Goal: Transaction & Acquisition: Purchase product/service

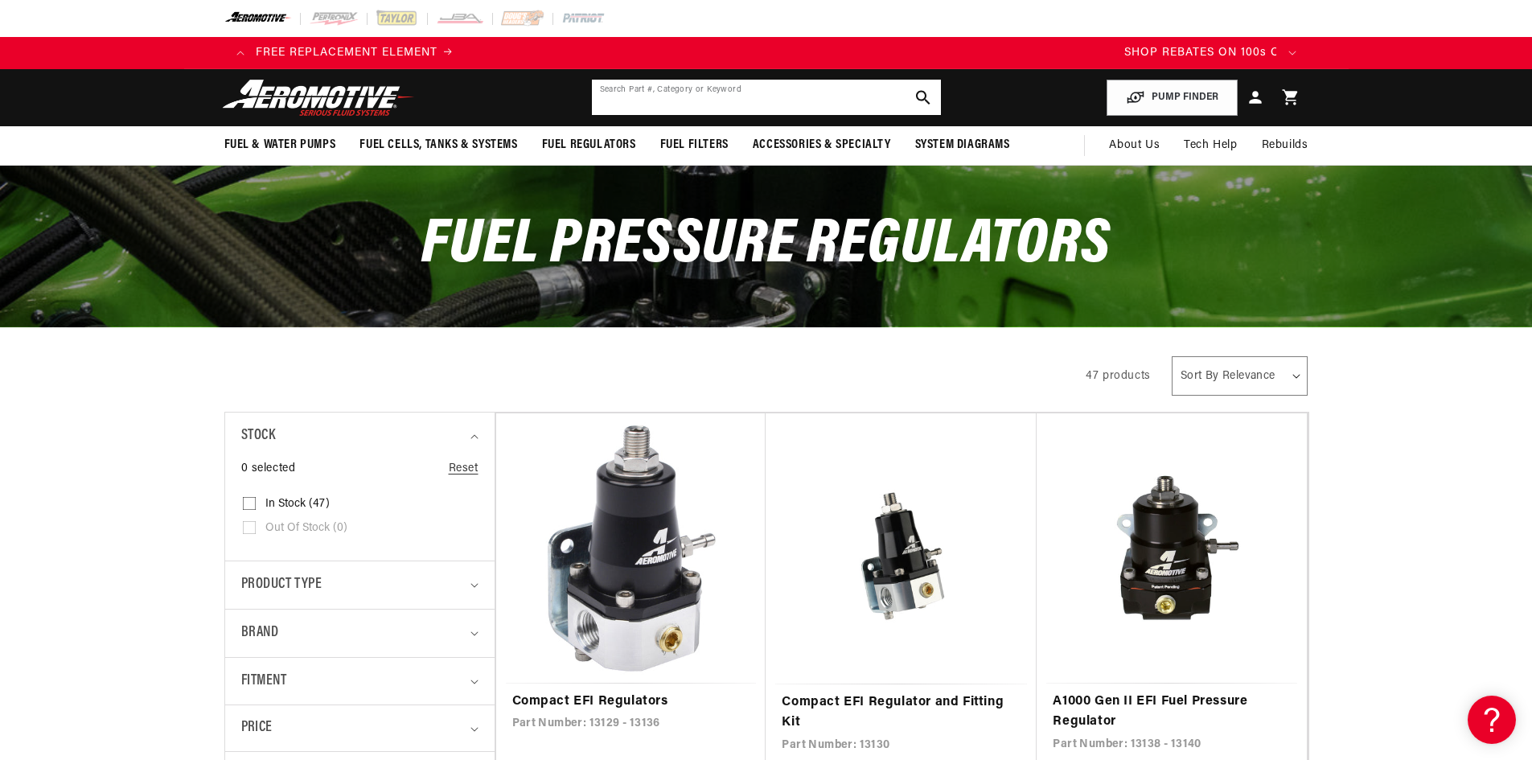
click at [680, 100] on input "text" at bounding box center [766, 97] width 349 height 35
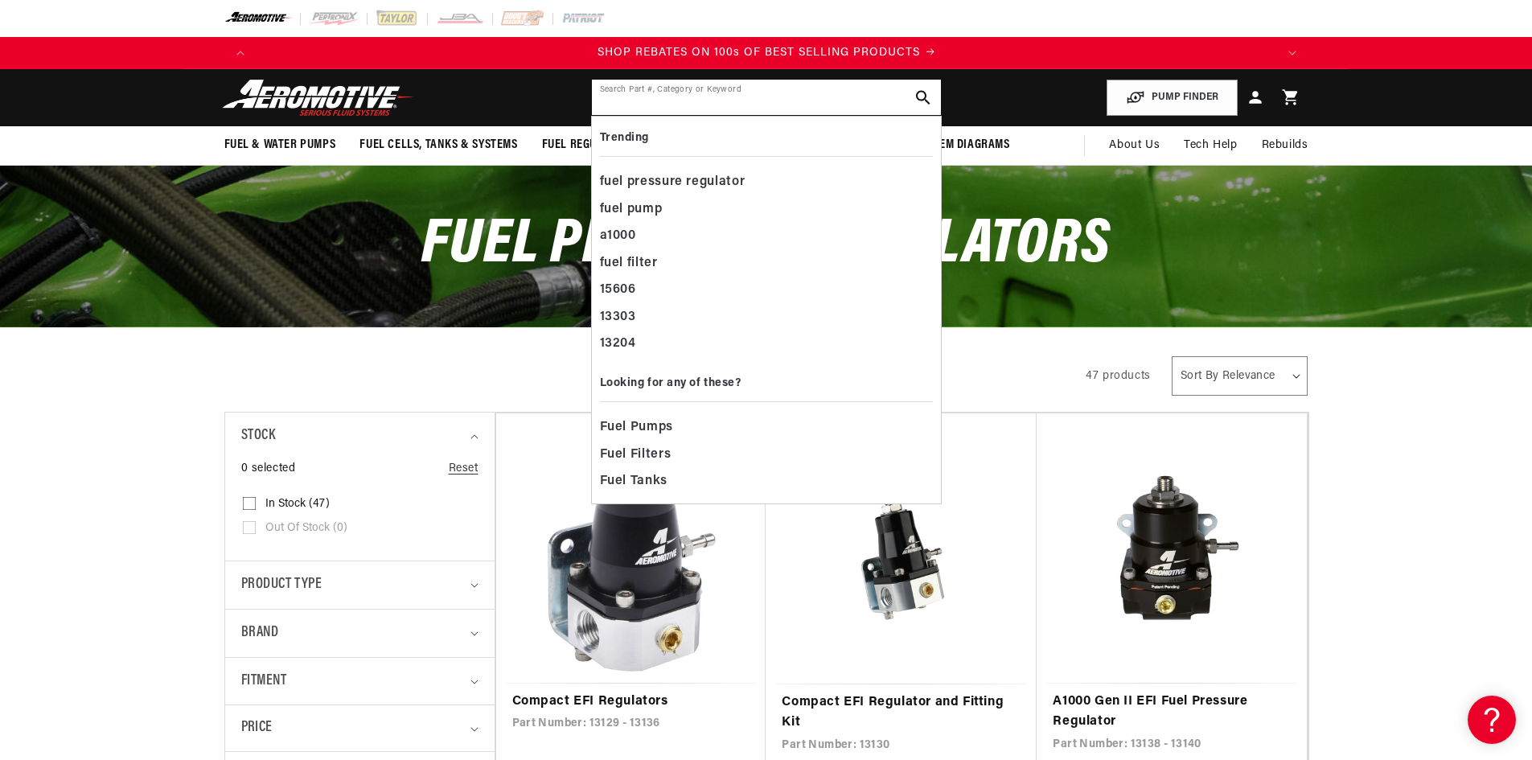
scroll to position [0, 2039]
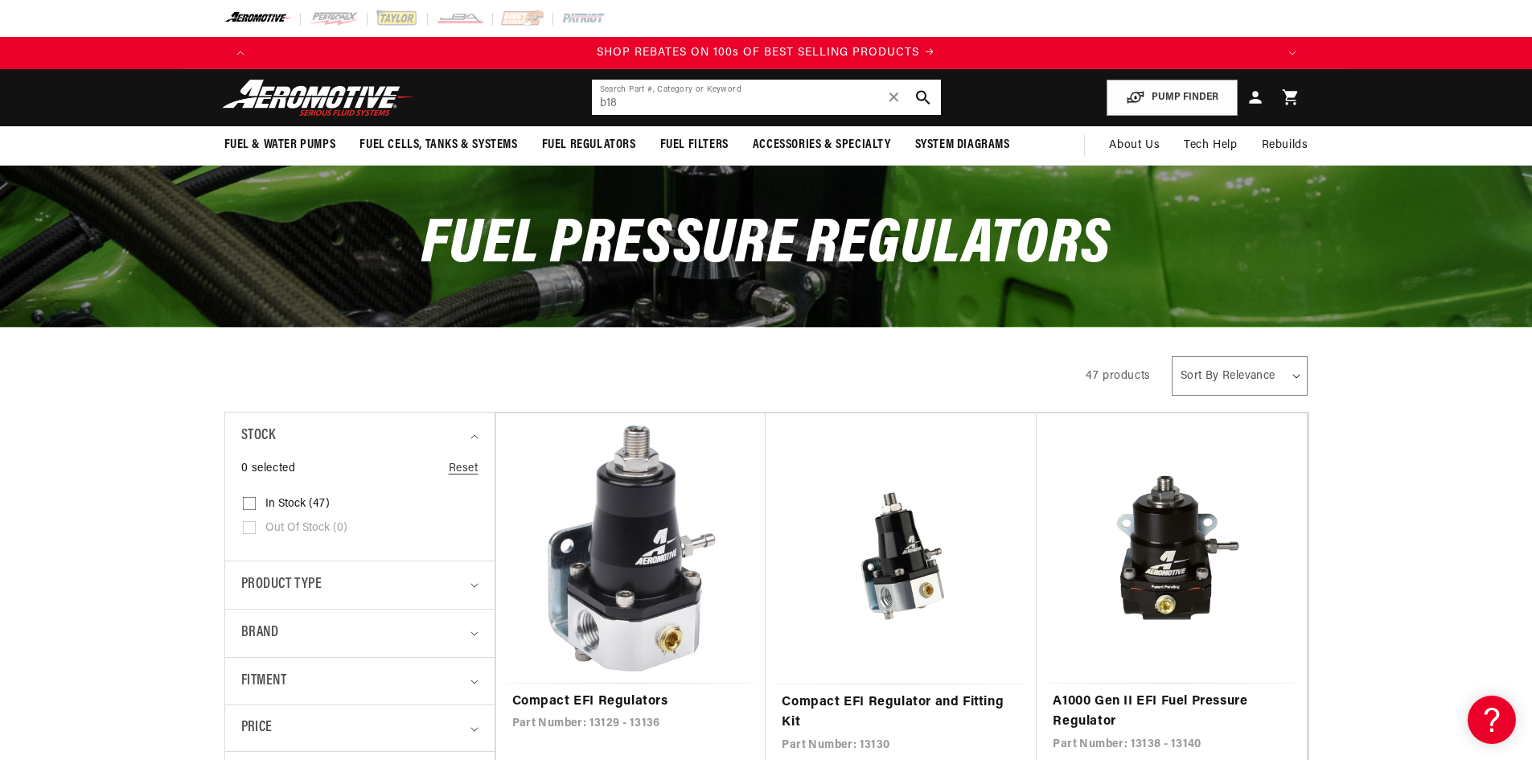
type input "b18"
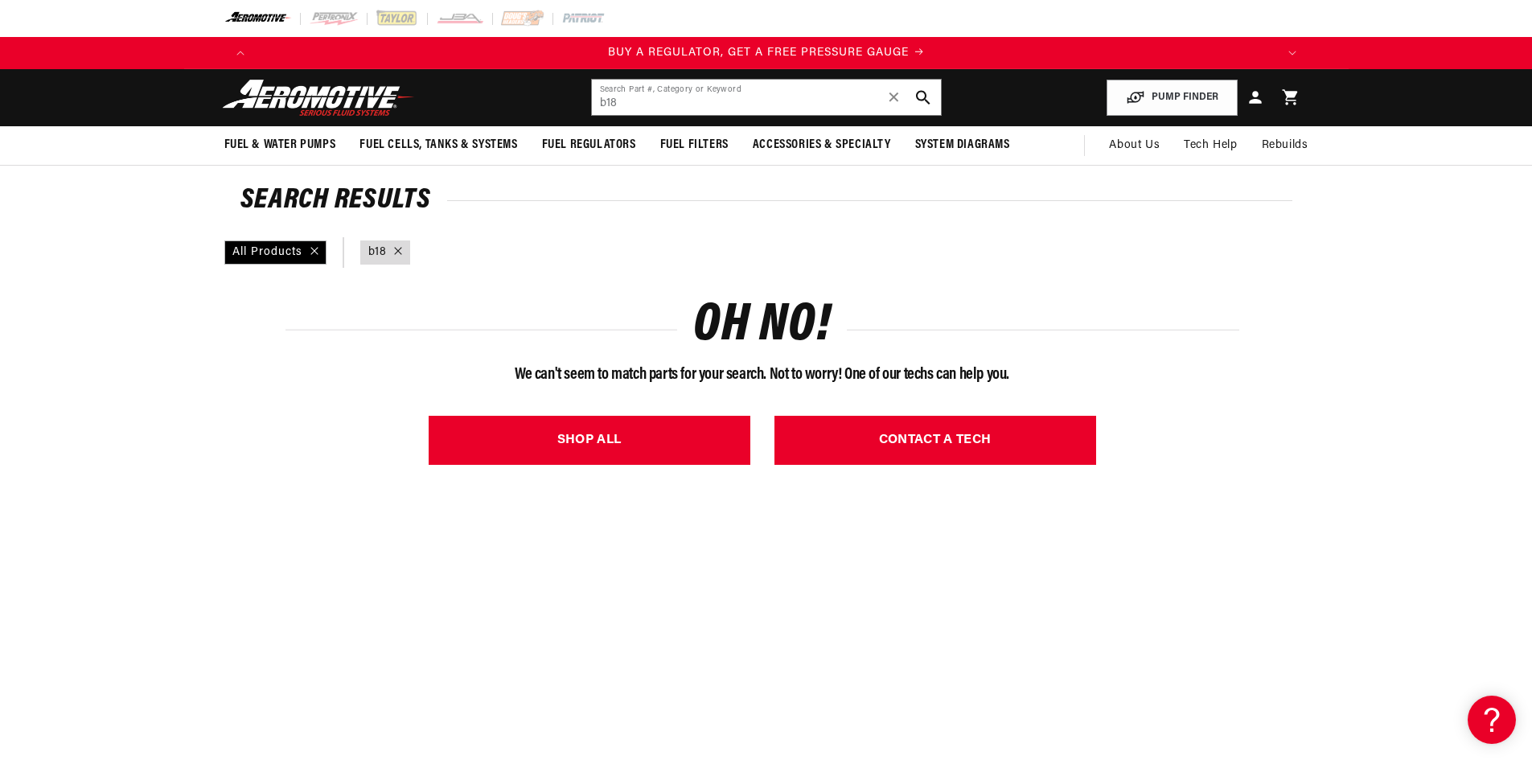
drag, startPoint x: 134, startPoint y: 481, endPoint x: 138, endPoint y: 433, distance: 47.6
click at [134, 481] on section "Search Results All Products query : b18 Filter By OH NO! We can't seem to match…" at bounding box center [766, 727] width 1532 height 1123
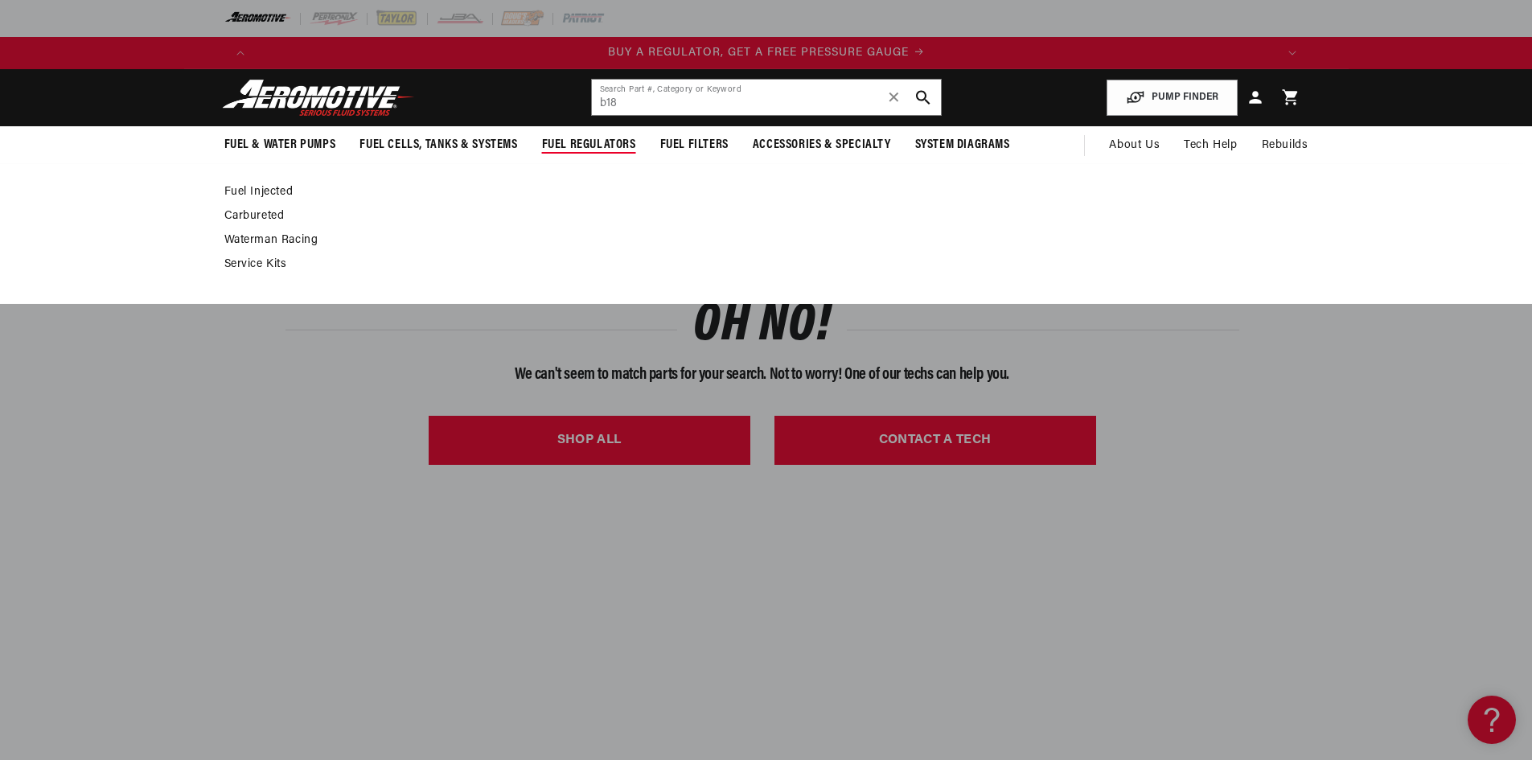
click at [281, 185] on link "Fuel Injected" at bounding box center [758, 192] width 1068 height 14
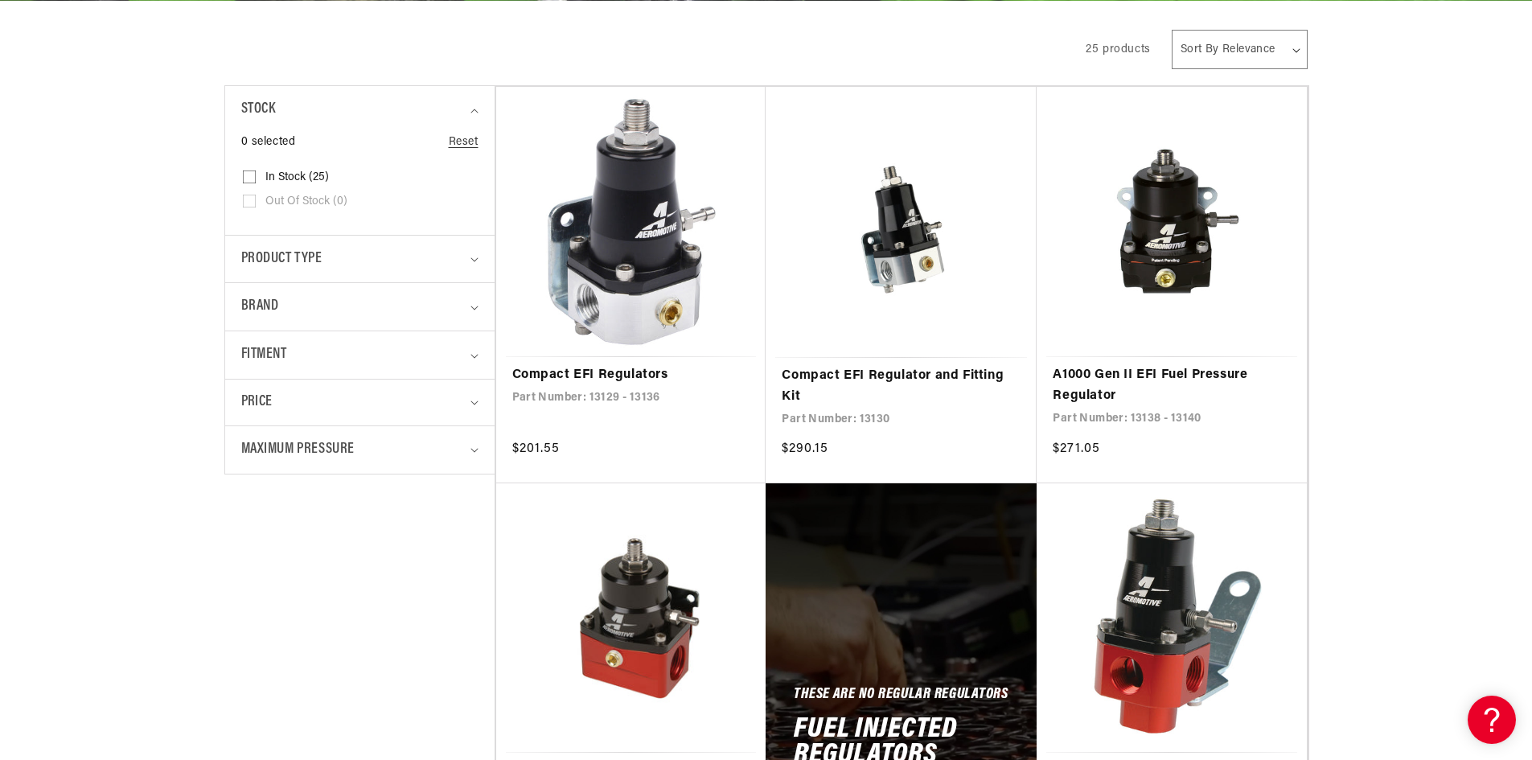
scroll to position [402, 0]
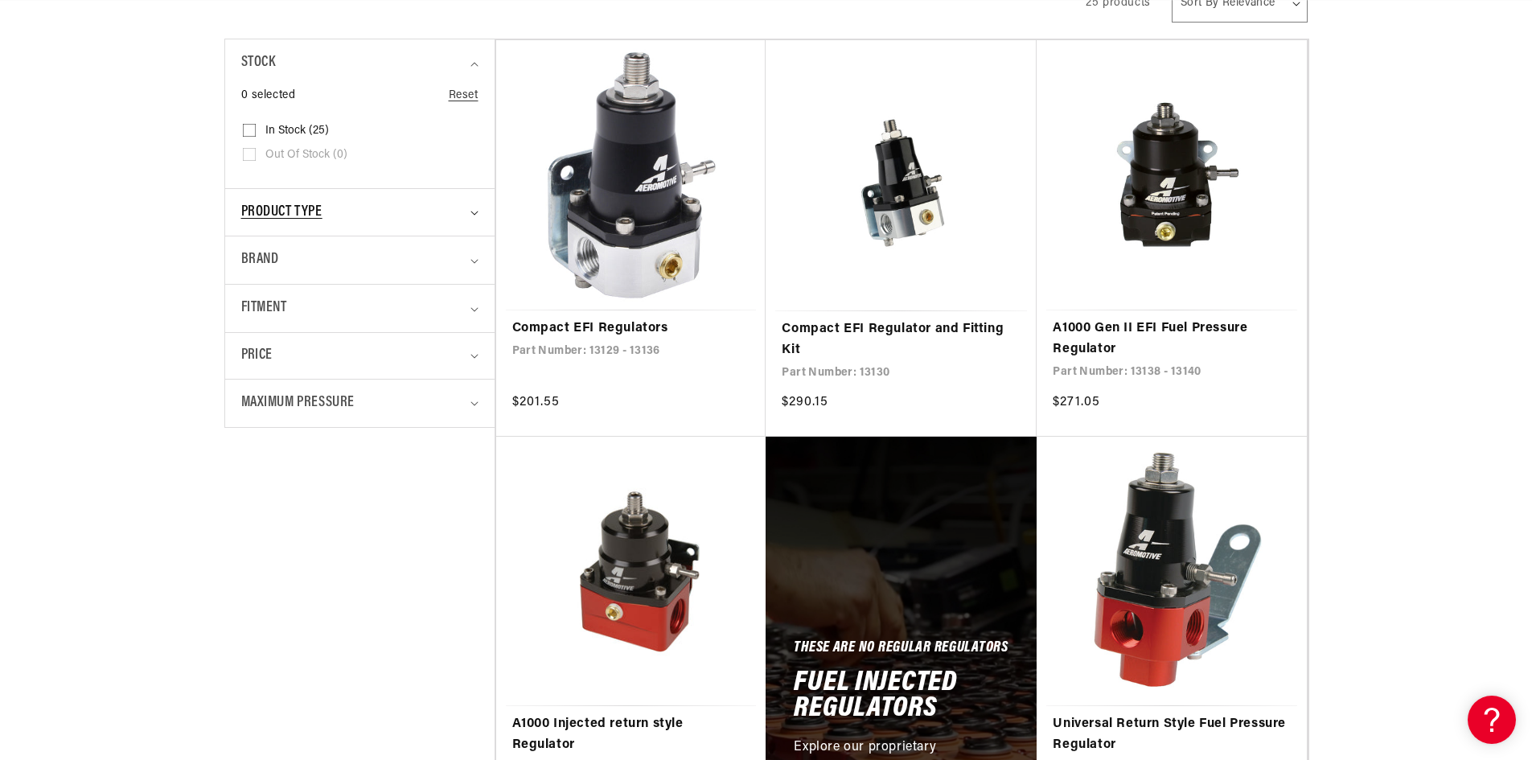
click at [320, 213] on span "Product type" at bounding box center [281, 212] width 81 height 23
click at [381, 339] on div "Brand" at bounding box center [353, 337] width 224 height 23
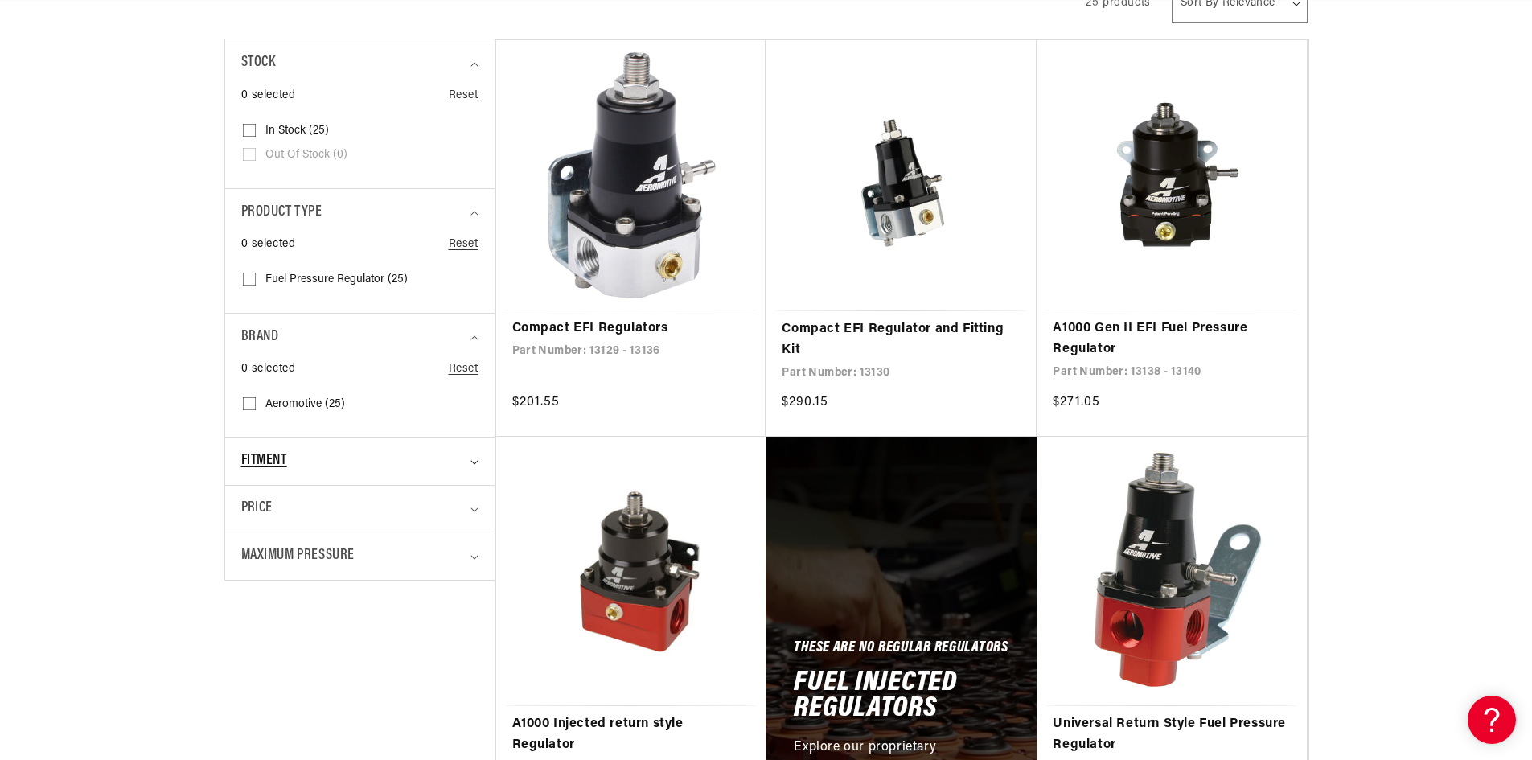
click at [363, 459] on div "Fitment" at bounding box center [353, 461] width 224 height 23
click at [371, 614] on div "Price" at bounding box center [353, 610] width 224 height 22
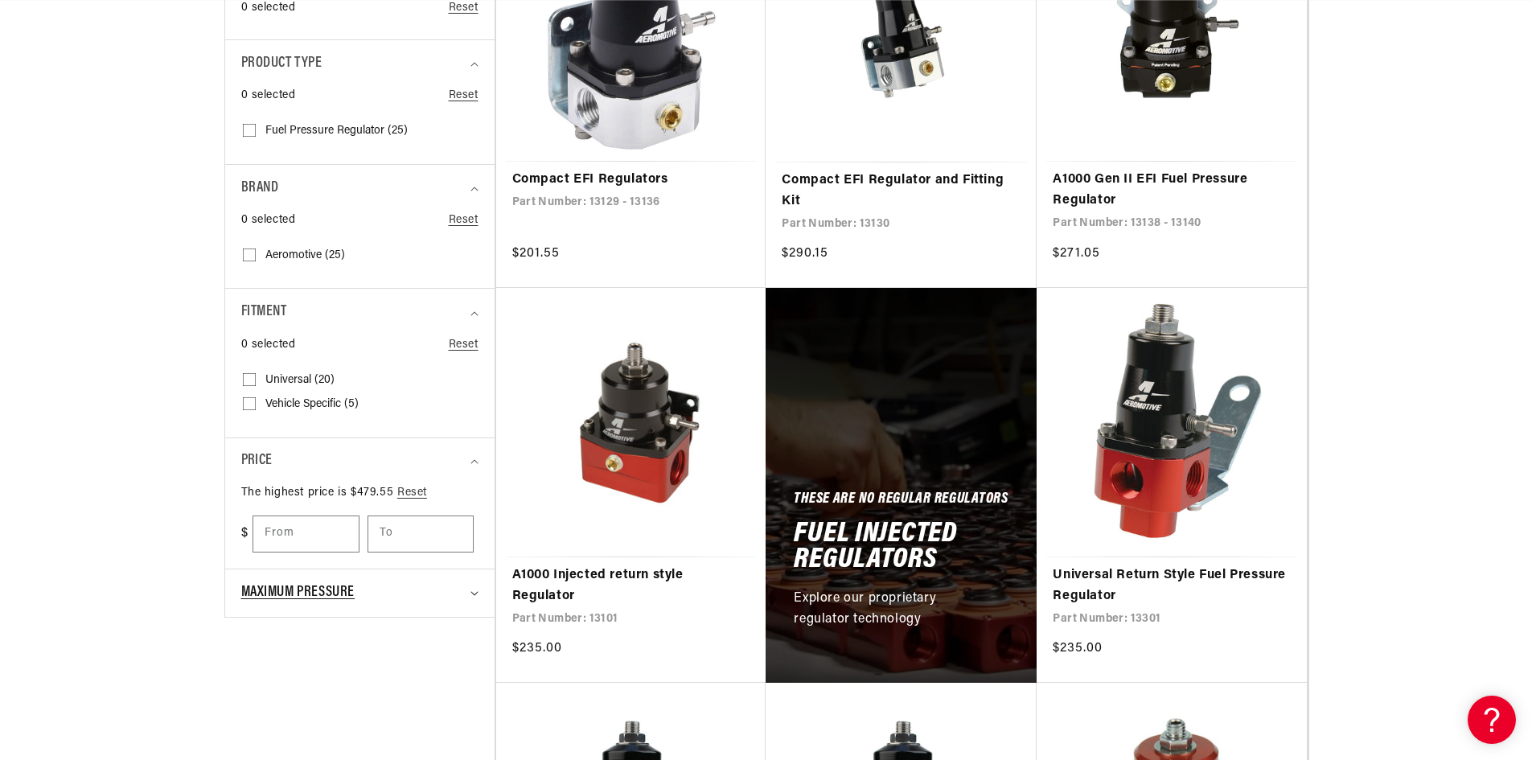
scroll to position [563, 0]
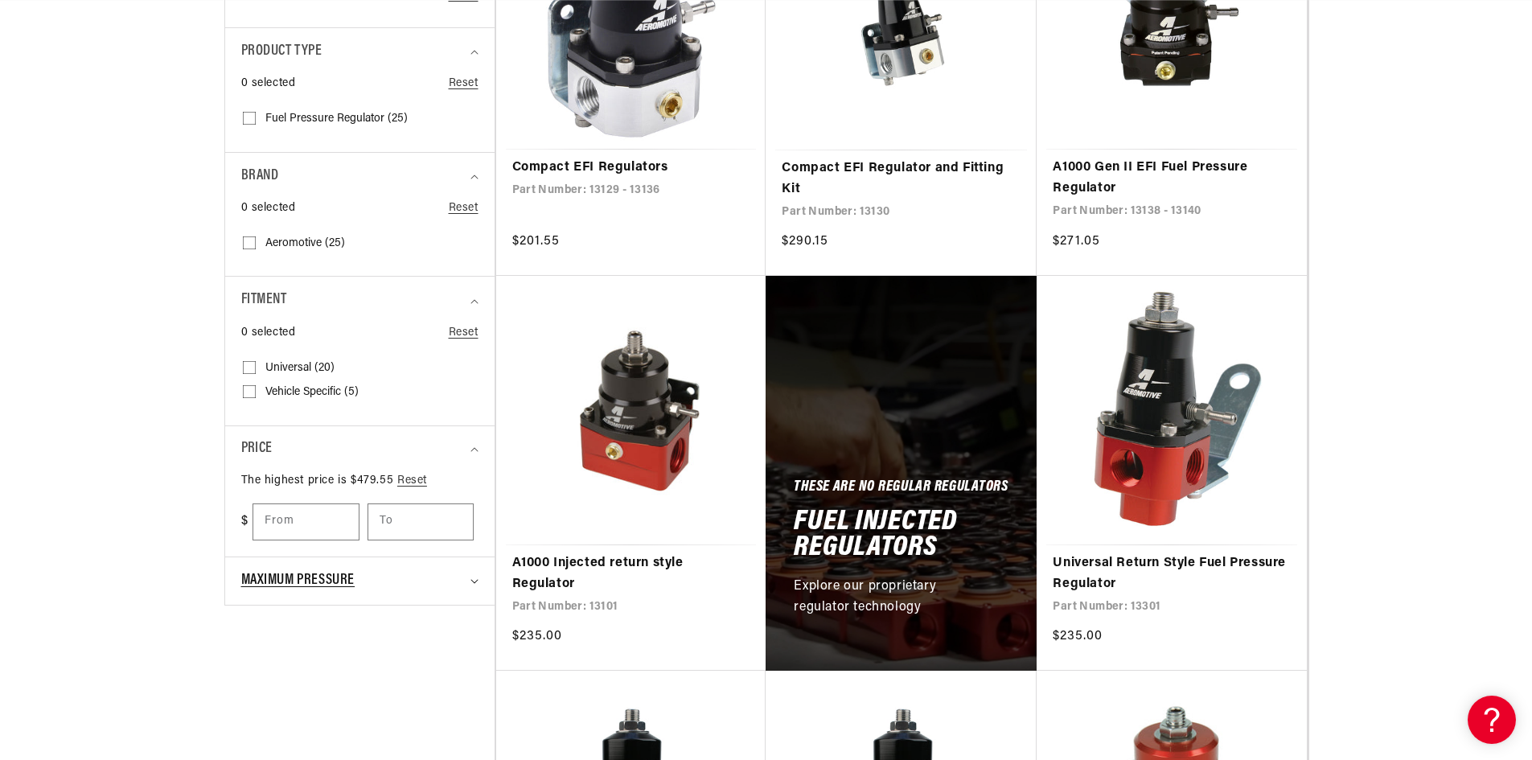
click at [372, 569] on summary "Maximum Pressure" at bounding box center [359, 580] width 237 height 47
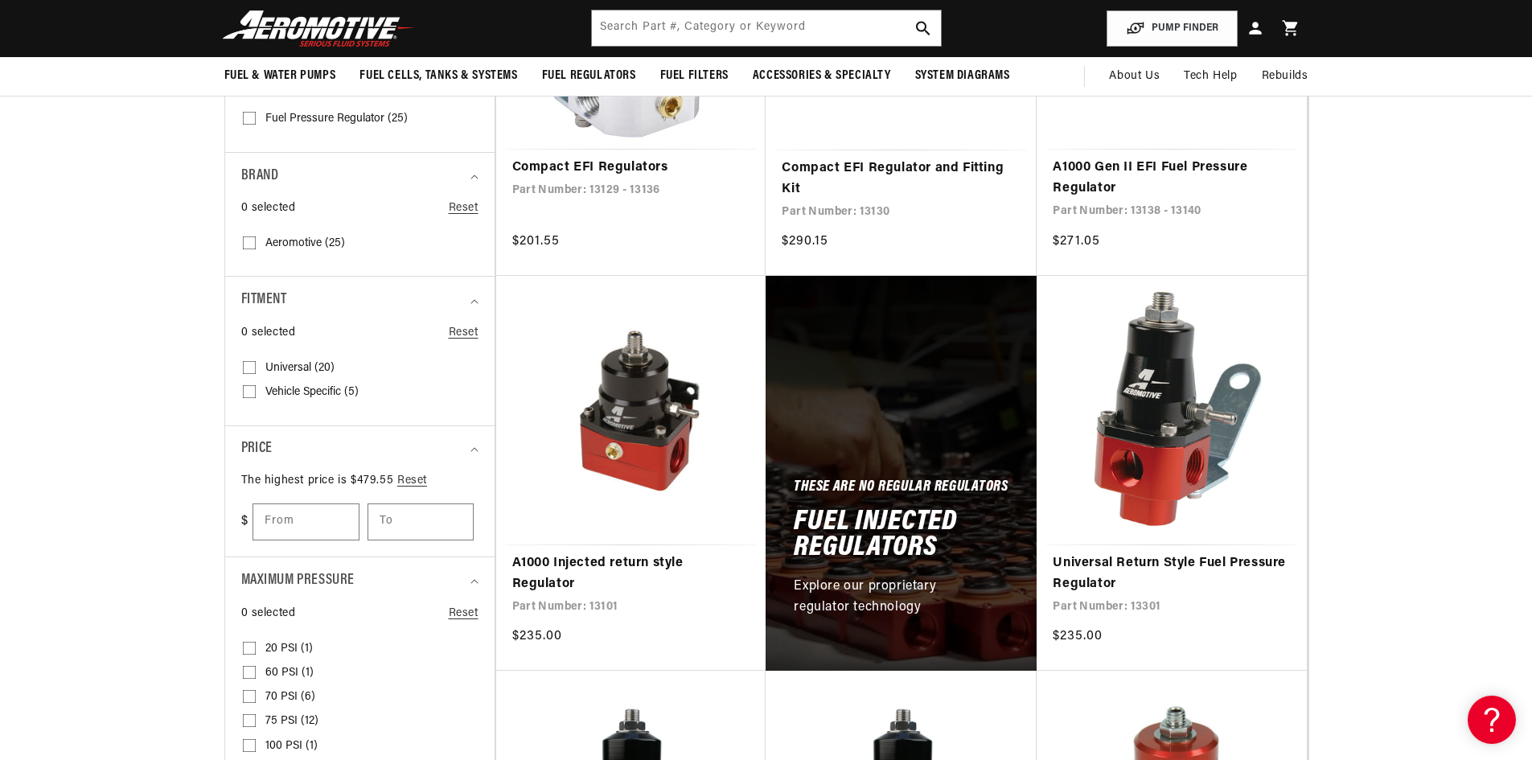
scroll to position [0, 3059]
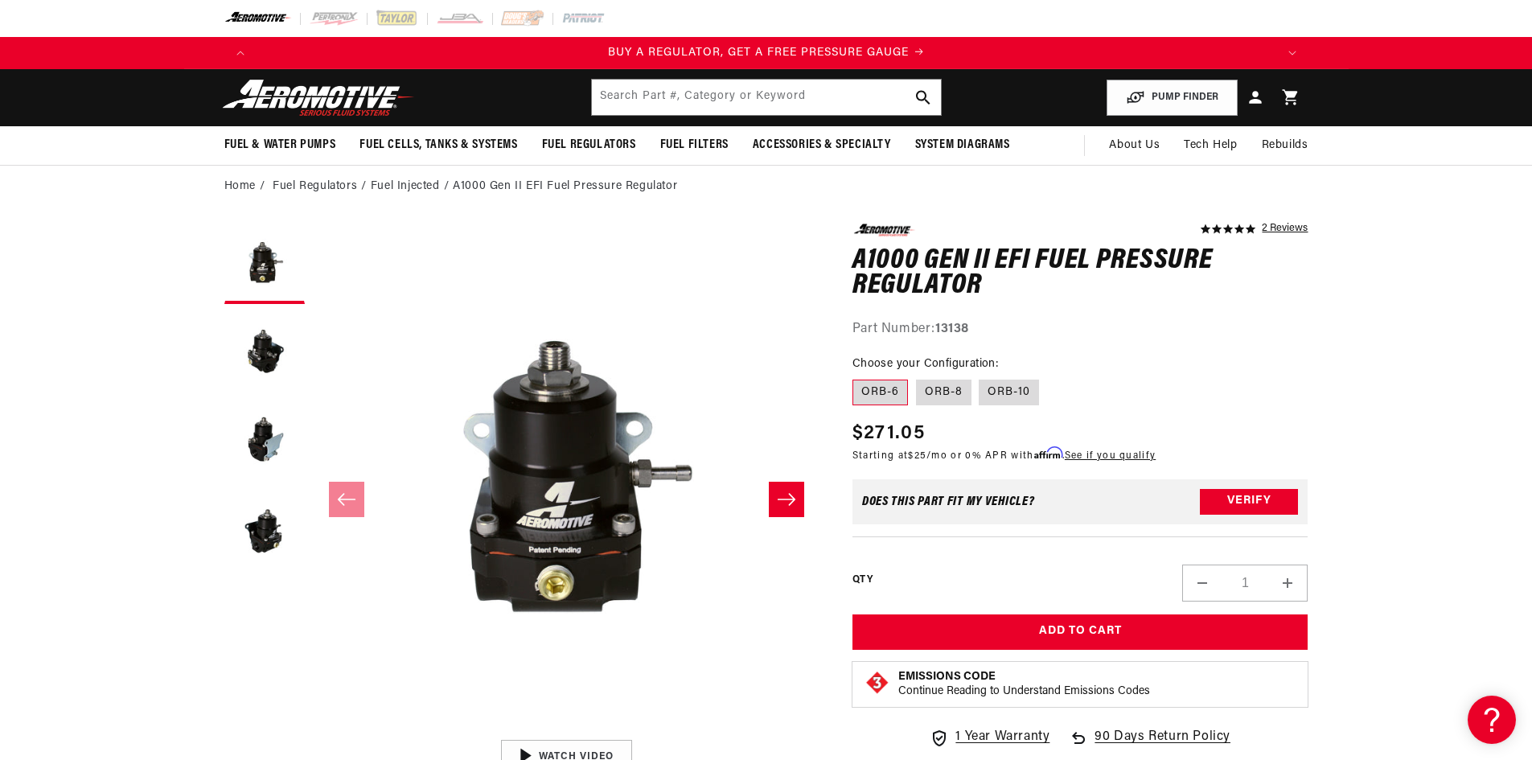
click at [1029, 338] on div "Part Number: 13138" at bounding box center [1080, 329] width 456 height 21
click at [269, 354] on button "Load image 2 in gallery view" at bounding box center [264, 352] width 80 height 80
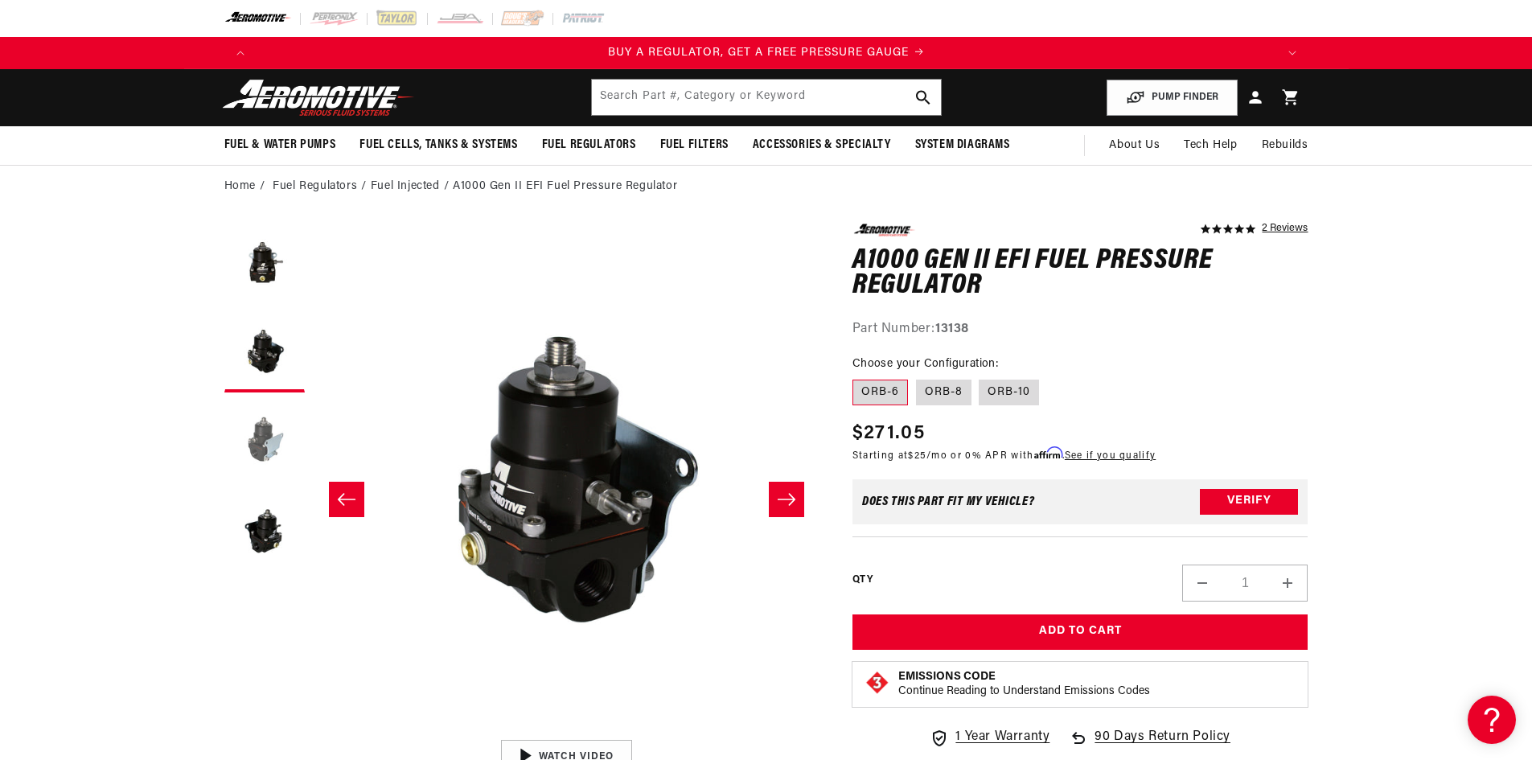
click at [262, 419] on button "Load image 3 in gallery view" at bounding box center [264, 440] width 80 height 80
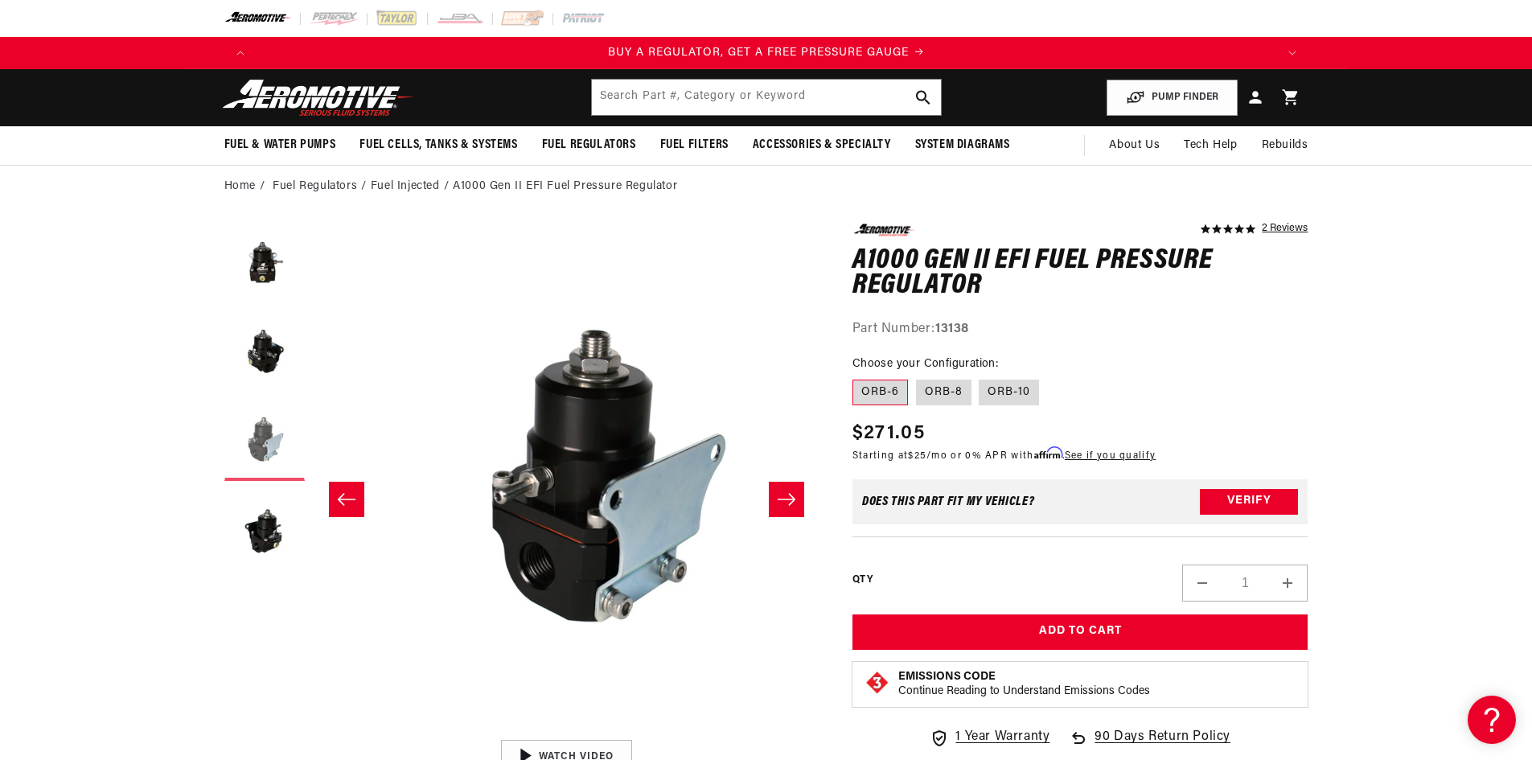
scroll to position [0, 1016]
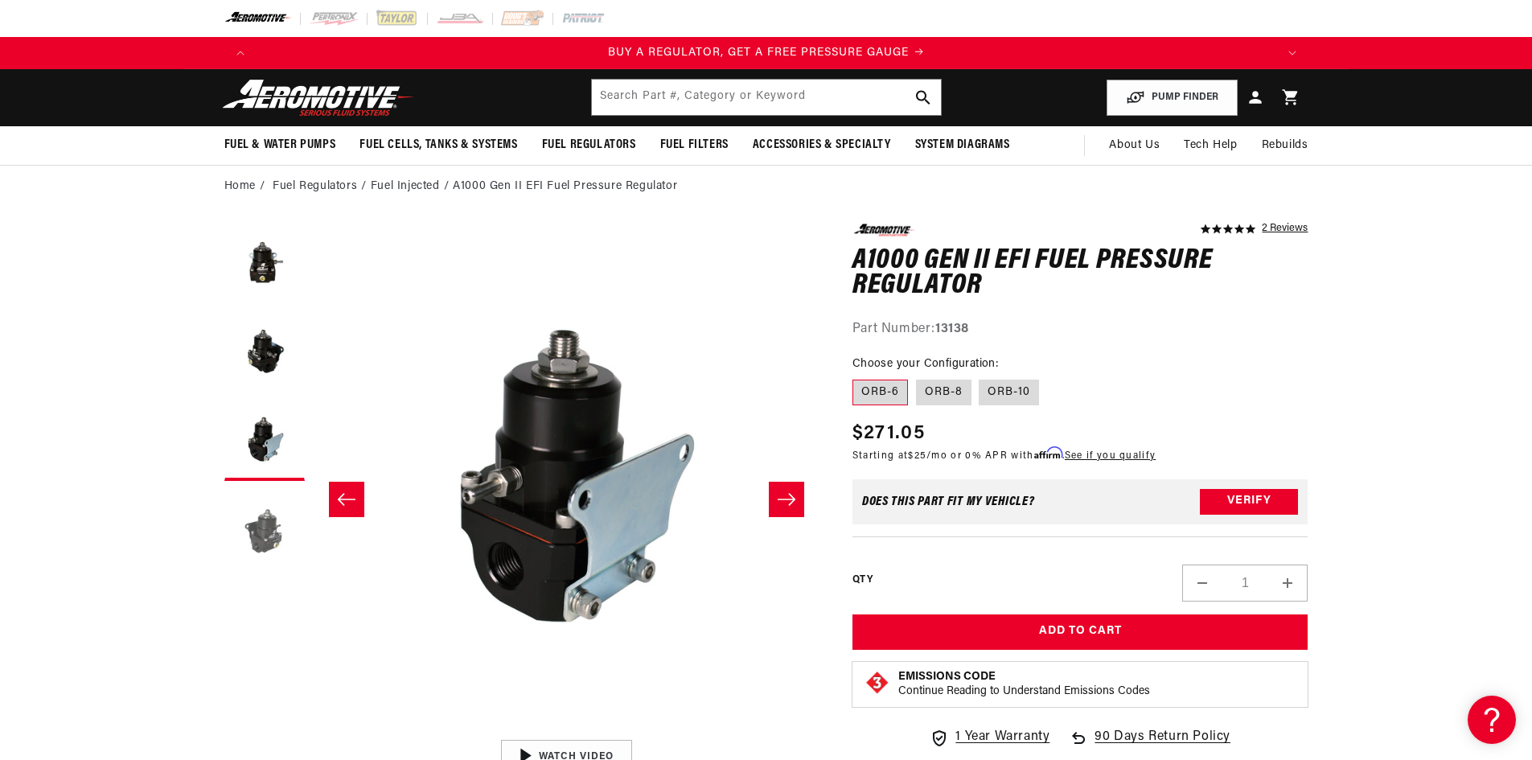
click at [266, 511] on button "Load image 4 in gallery view" at bounding box center [264, 529] width 80 height 80
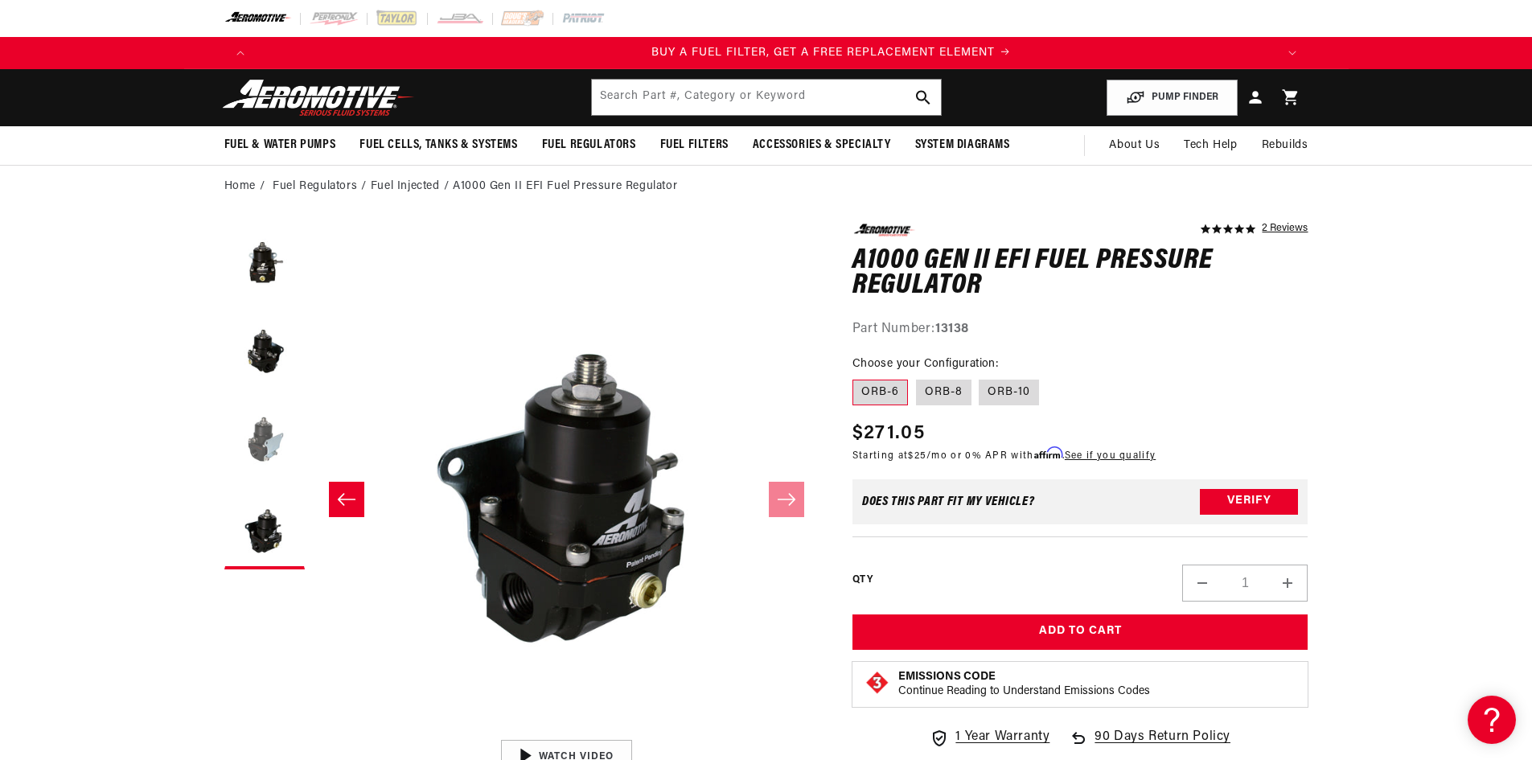
scroll to position [0, 1020]
click at [261, 269] on button "Load image 1 in gallery view" at bounding box center [264, 264] width 80 height 80
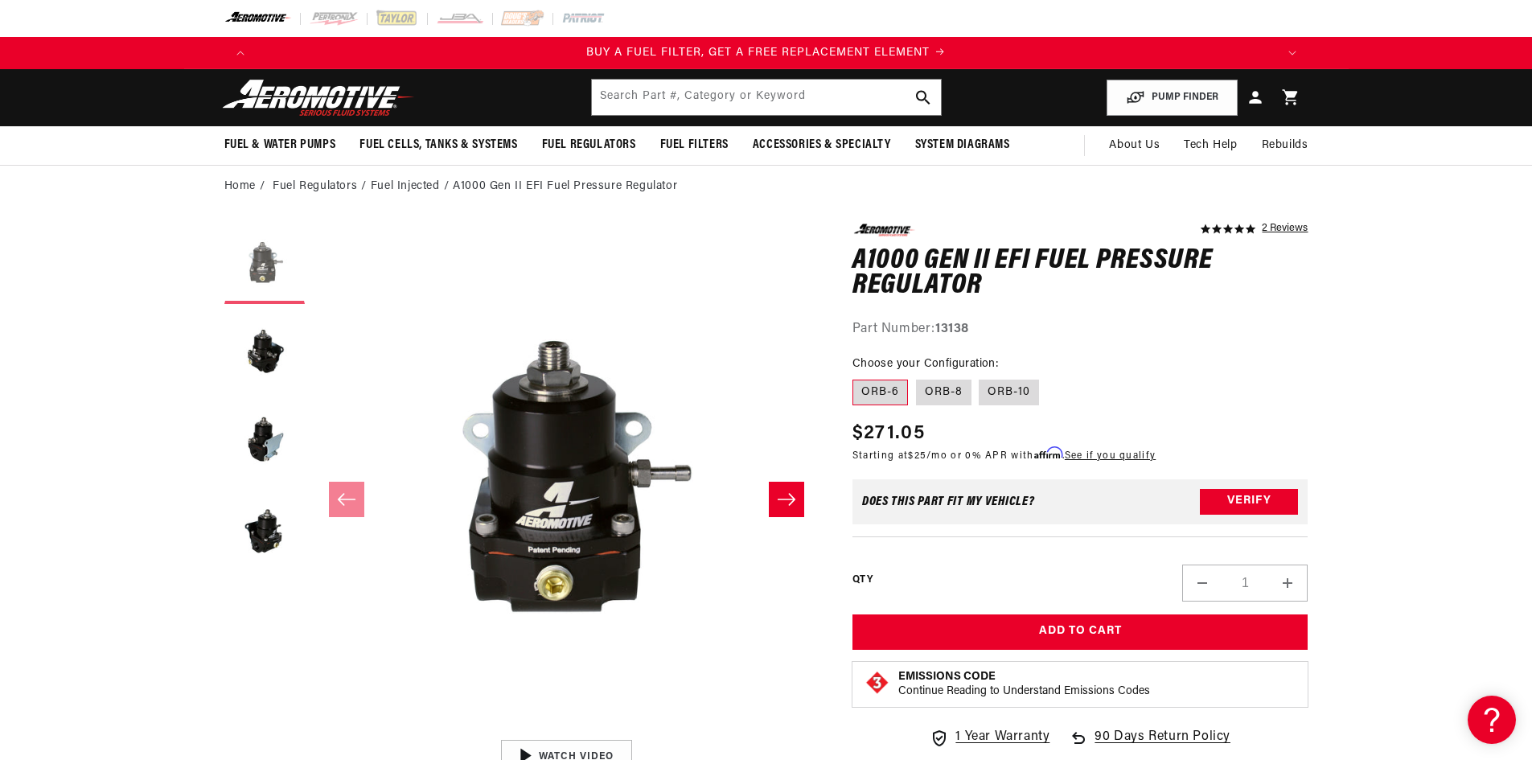
scroll to position [0, 0]
click at [269, 351] on button "Load image 2 in gallery view" at bounding box center [264, 352] width 80 height 80
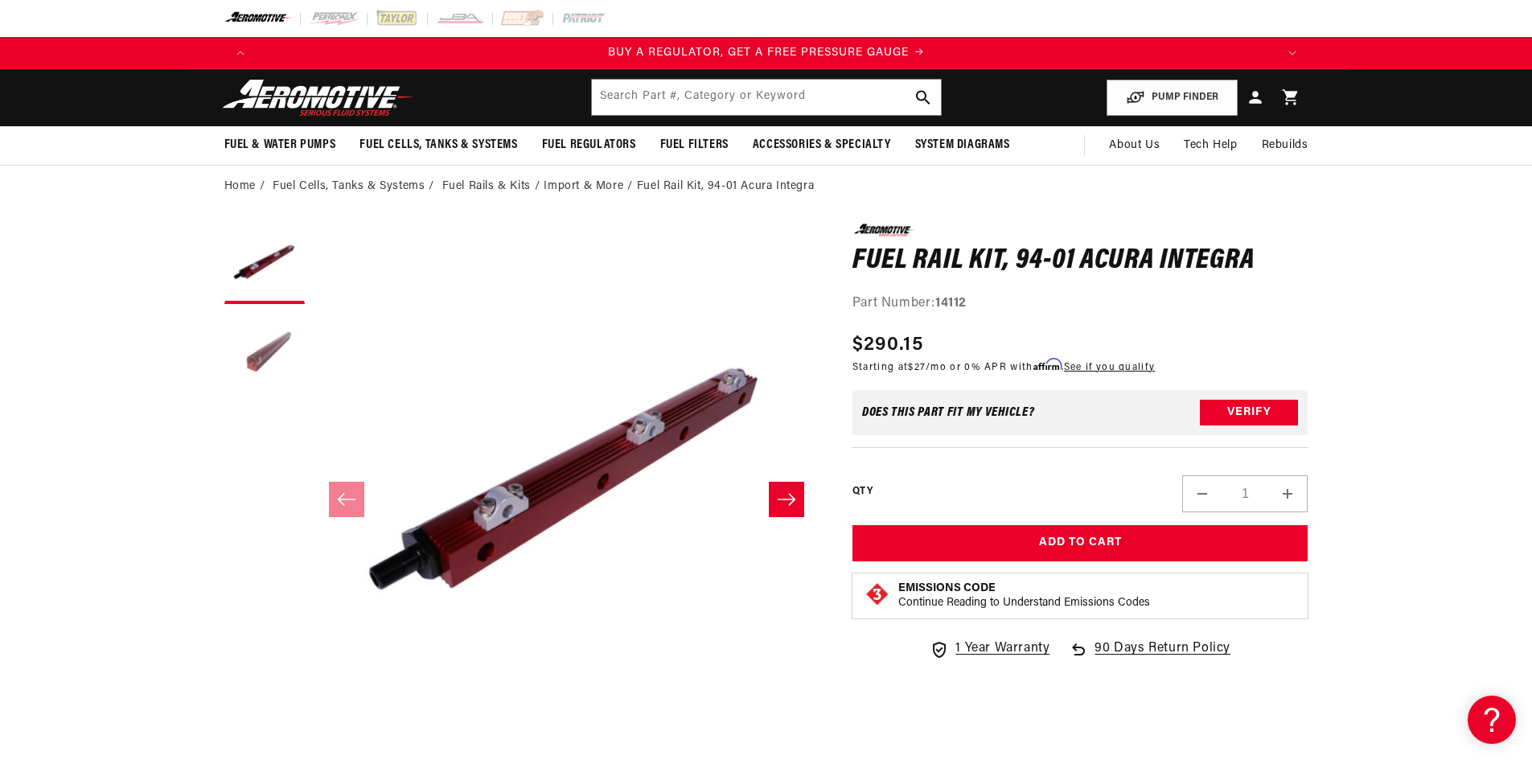
click at [269, 337] on button "Load image 2 in gallery view" at bounding box center [264, 352] width 80 height 80
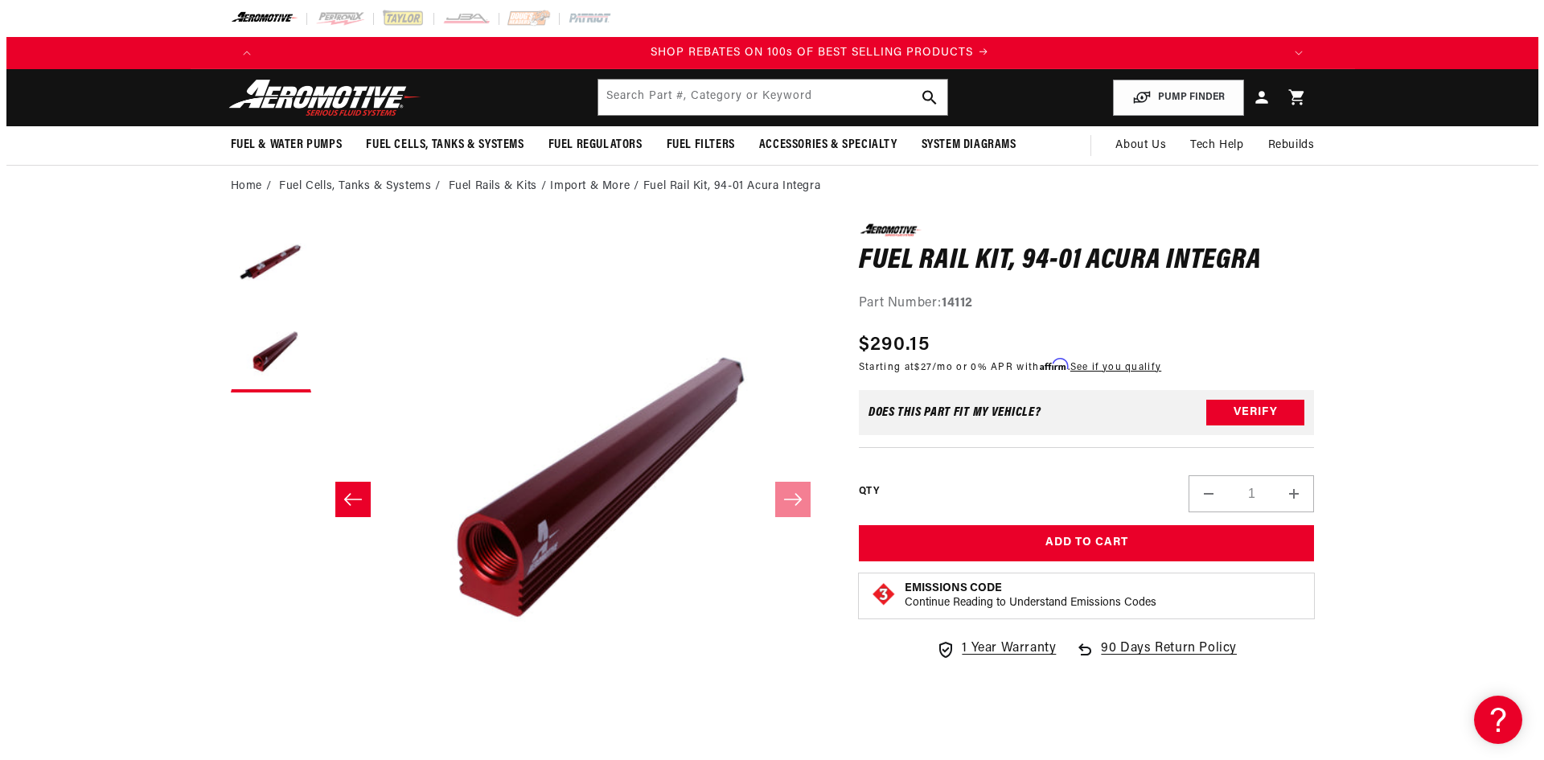
scroll to position [0, 2039]
